Goal: Information Seeking & Learning: Learn about a topic

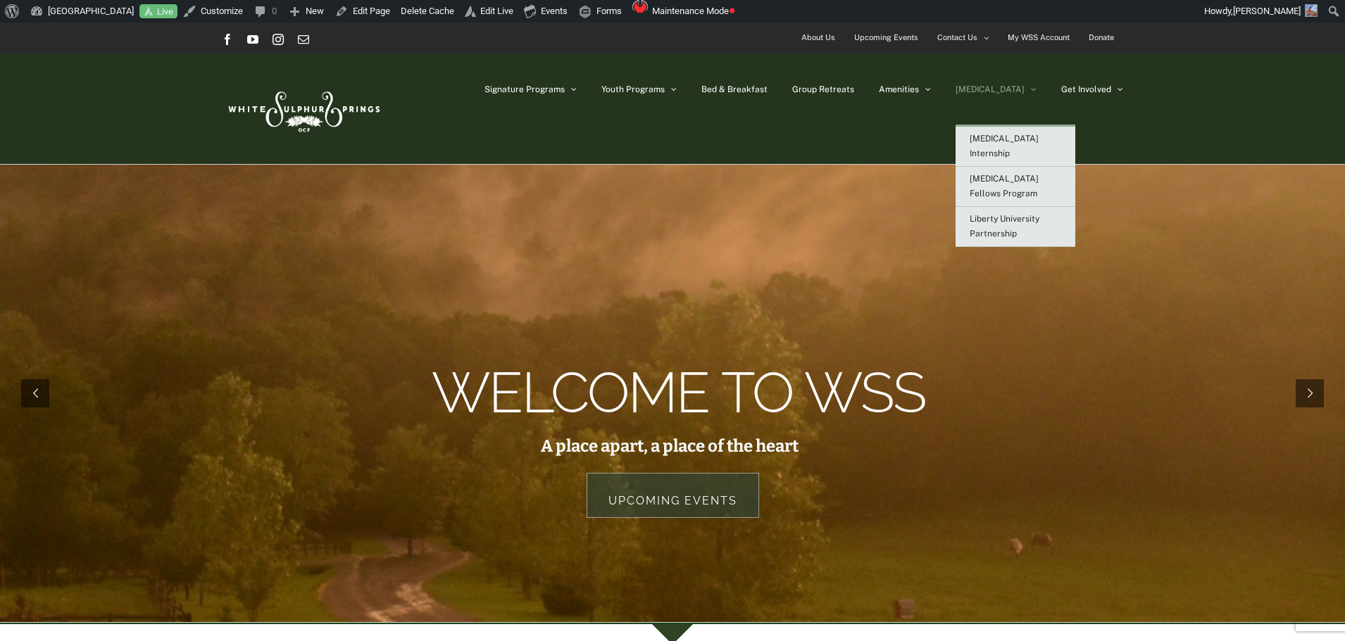
click at [1014, 85] on span "[MEDICAL_DATA]" at bounding box center [989, 89] width 69 height 8
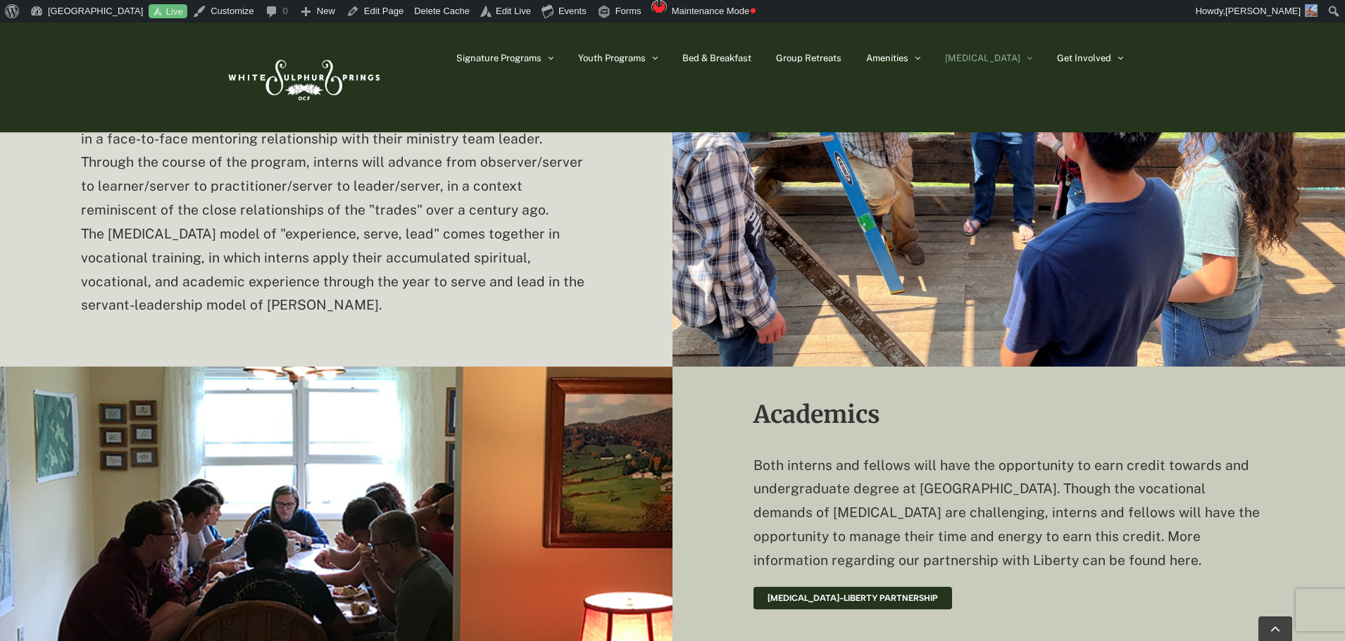
scroll to position [2887, 0]
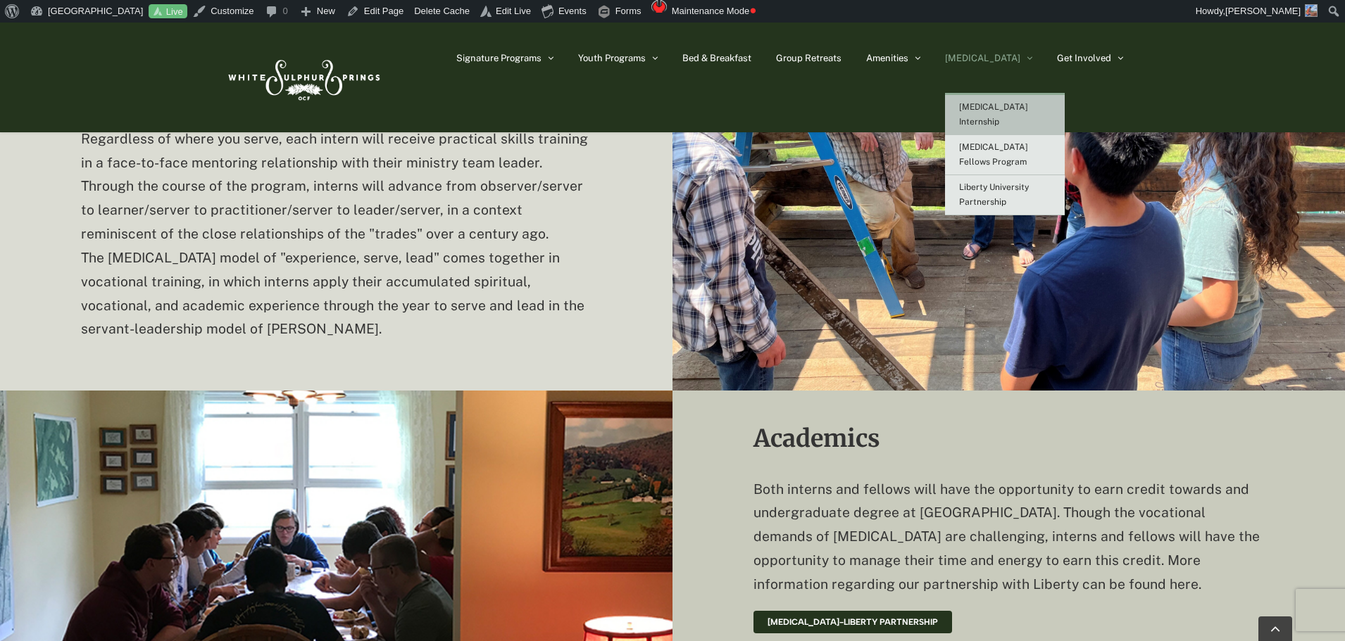
click at [1043, 101] on link "[MEDICAL_DATA] Internship" at bounding box center [1005, 115] width 120 height 40
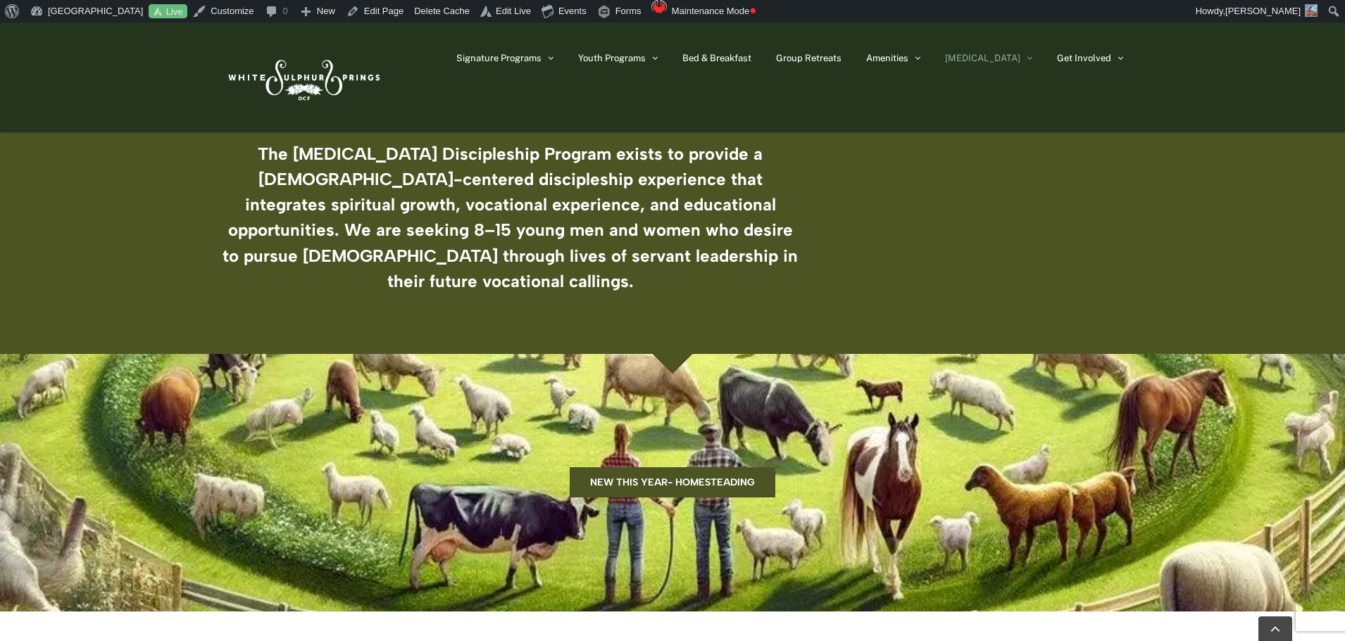
scroll to position [422, 0]
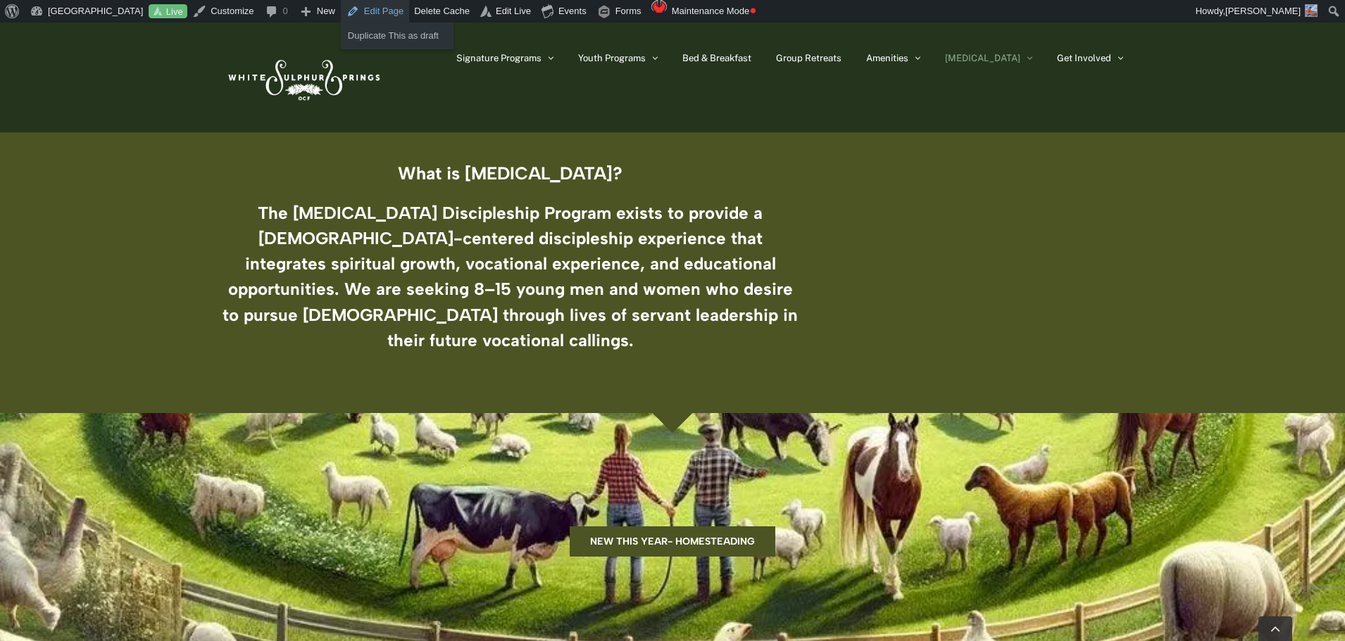
click at [383, 12] on link "Edit Page" at bounding box center [375, 11] width 68 height 23
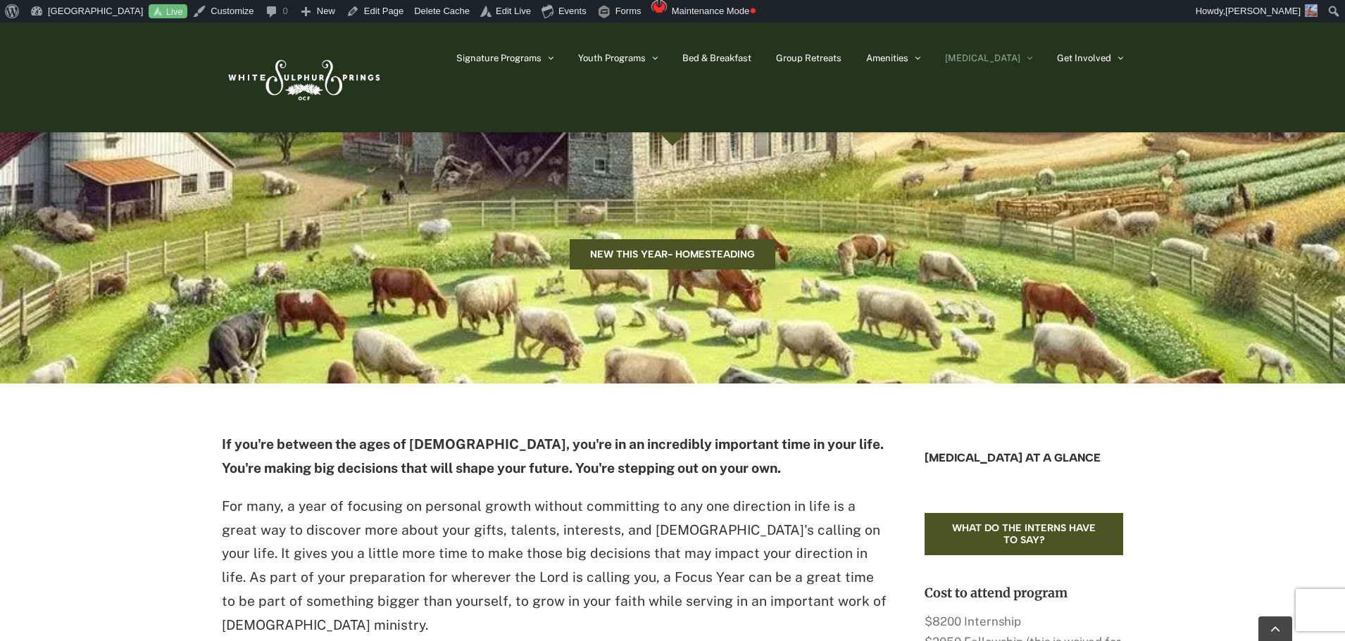
scroll to position [774, 0]
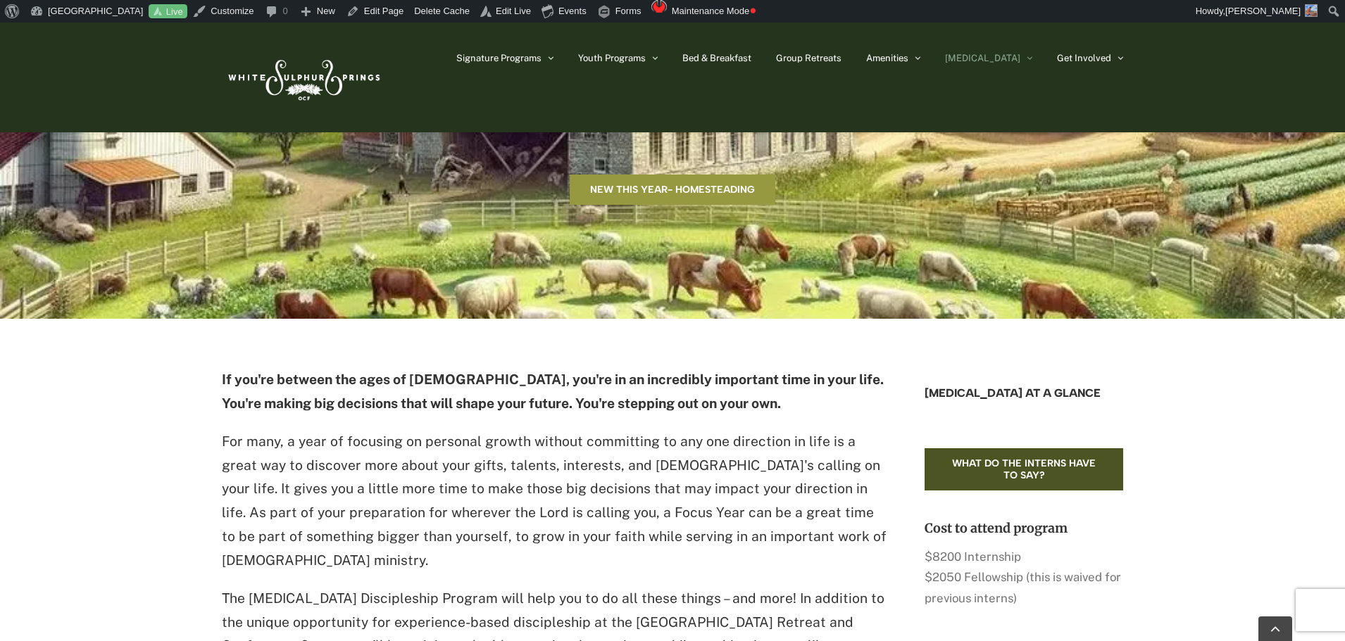
click at [722, 184] on span "New this year- Homesteading" at bounding box center [672, 190] width 165 height 12
click at [715, 184] on span "New this year- Homesteading" at bounding box center [672, 190] width 165 height 12
